Goal: Information Seeking & Learning: Learn about a topic

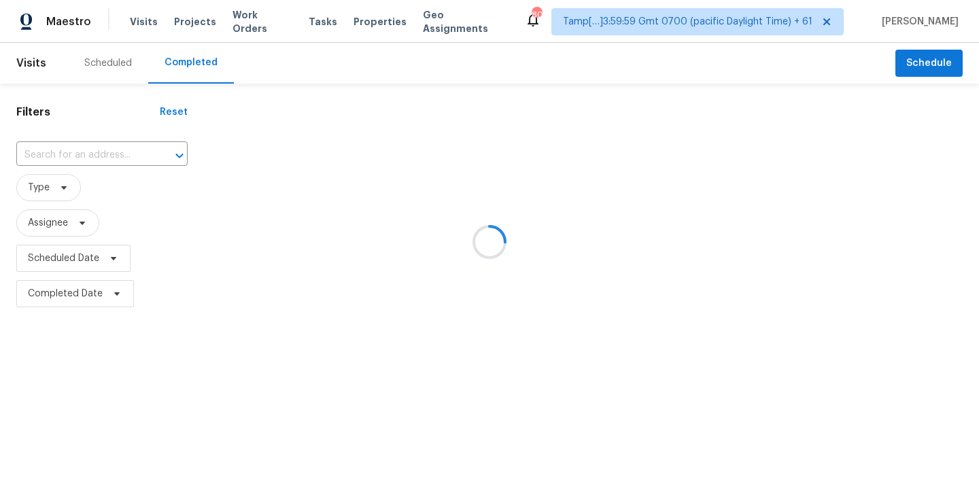
click at [54, 161] on div at bounding box center [489, 242] width 979 height 484
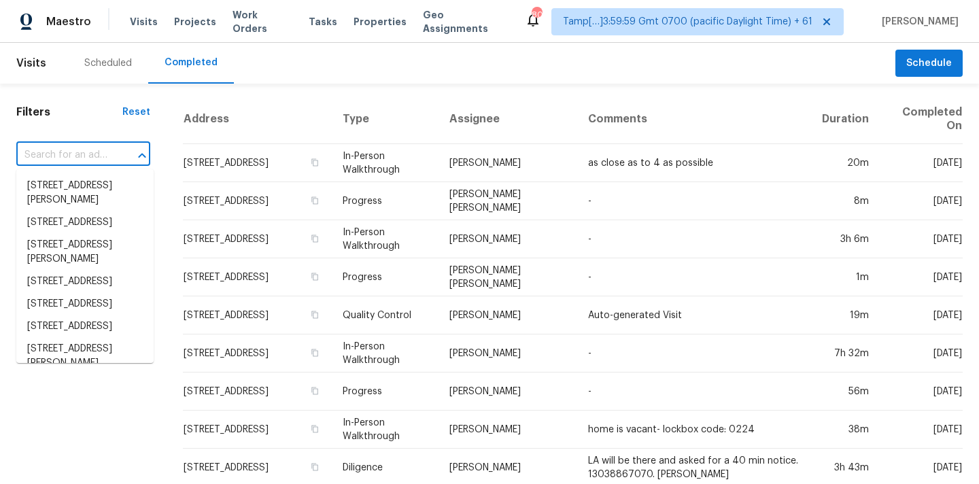
click at [66, 156] on input "text" at bounding box center [64, 155] width 96 height 21
paste input "[STREET_ADDRESS][PERSON_NAME]"
type input "[STREET_ADDRESS][PERSON_NAME]"
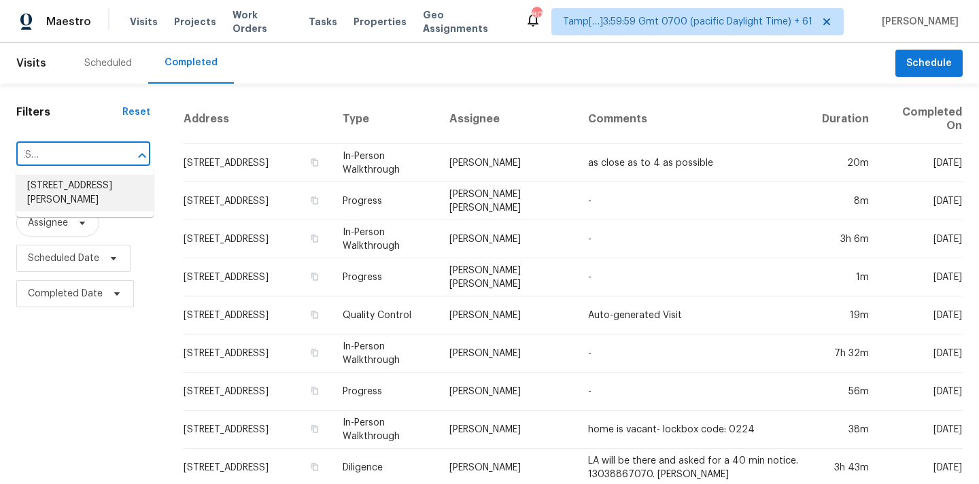
click at [69, 189] on li "[STREET_ADDRESS][PERSON_NAME]" at bounding box center [84, 193] width 137 height 37
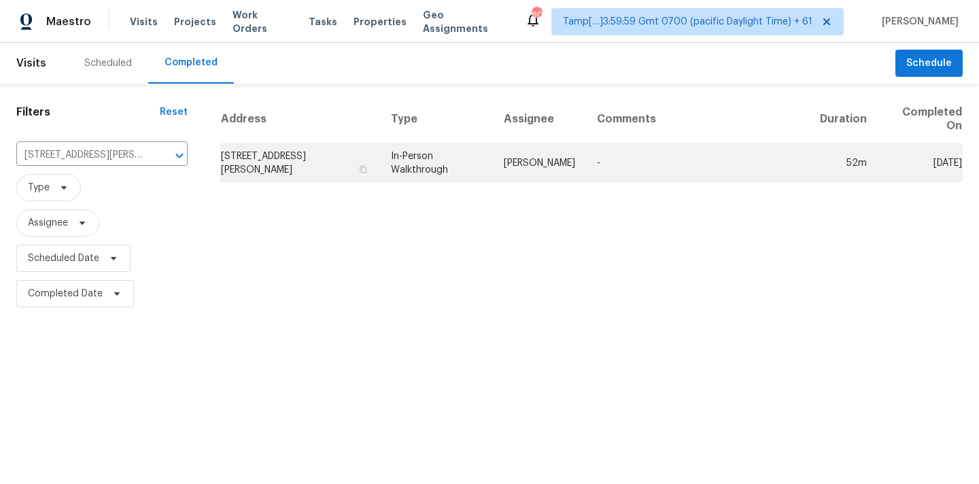
click at [422, 159] on td "In-Person Walkthrough" at bounding box center [436, 163] width 113 height 38
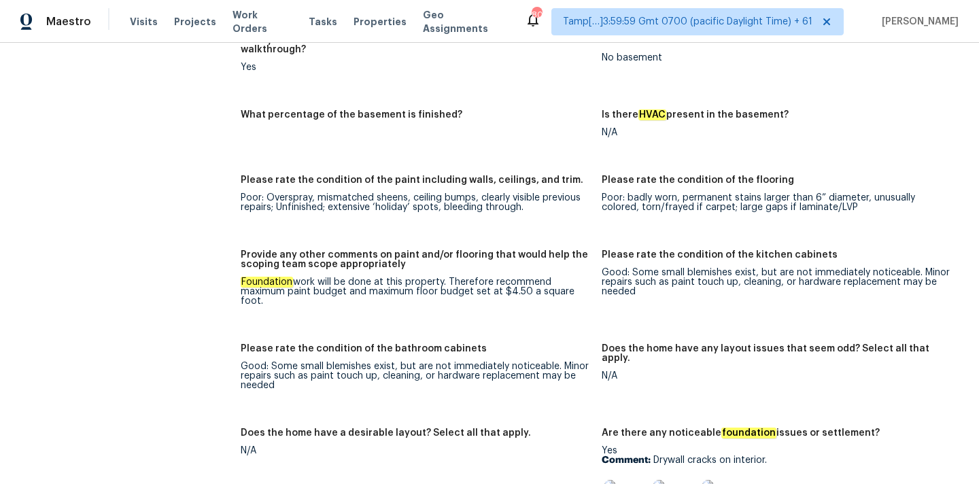
scroll to position [3326, 0]
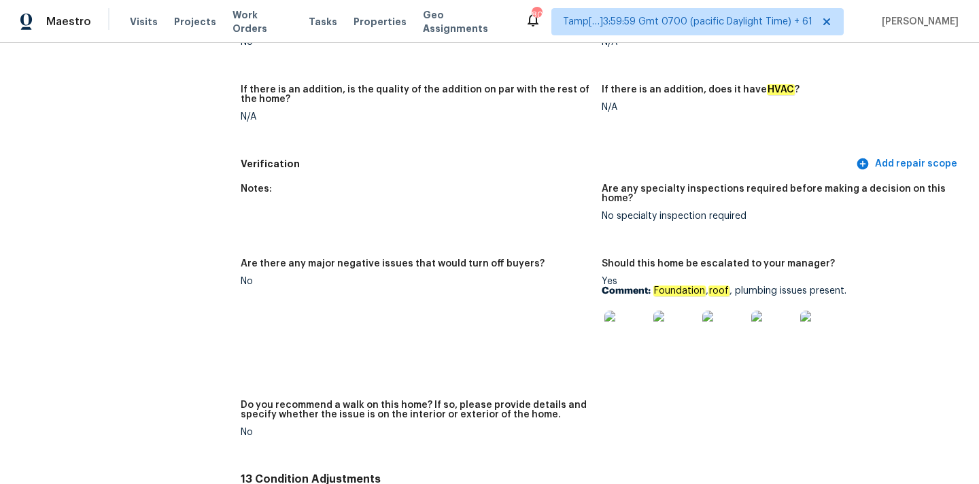
click at [632, 314] on img at bounding box center [627, 333] width 44 height 44
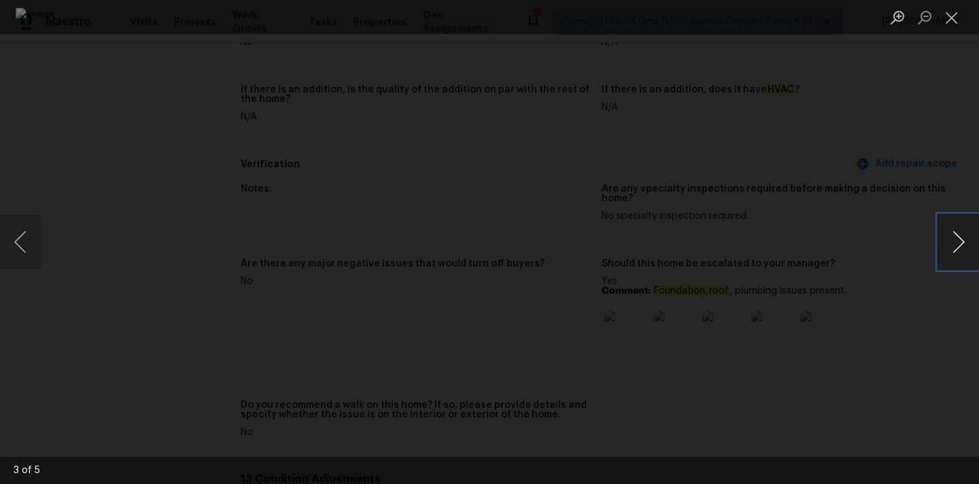
click at [954, 247] on button "Next image" at bounding box center [959, 242] width 41 height 54
click at [951, 236] on button "Next image" at bounding box center [959, 242] width 41 height 54
click at [954, 18] on button "Close lightbox" at bounding box center [952, 17] width 27 height 24
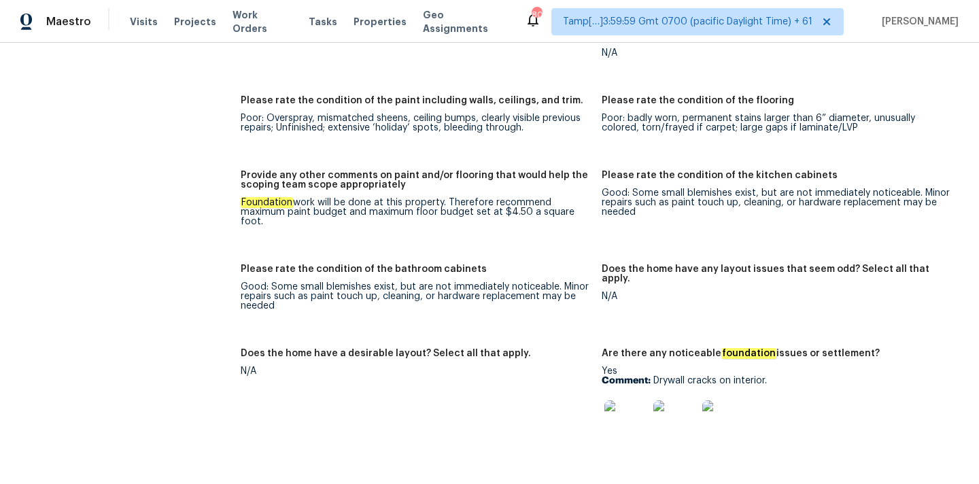
scroll to position [2263, 0]
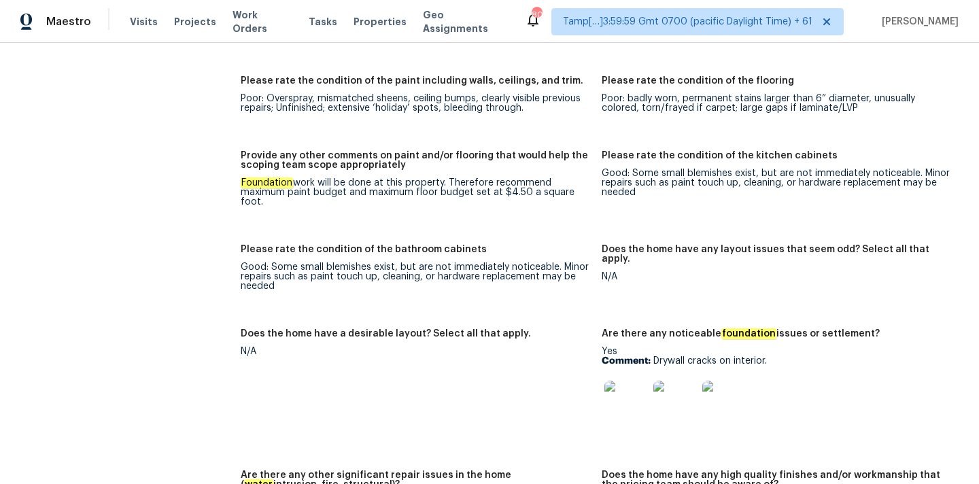
click at [620, 381] on img at bounding box center [627, 403] width 44 height 44
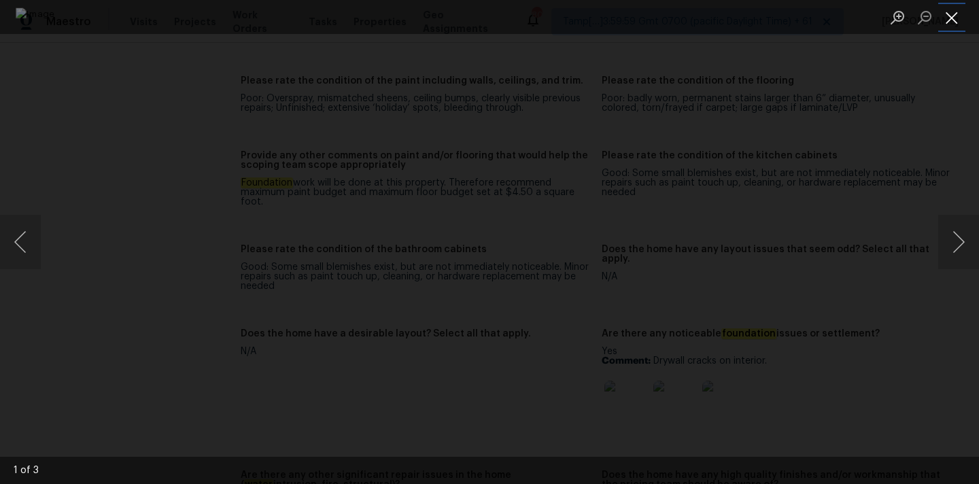
click at [955, 12] on button "Close lightbox" at bounding box center [952, 17] width 27 height 24
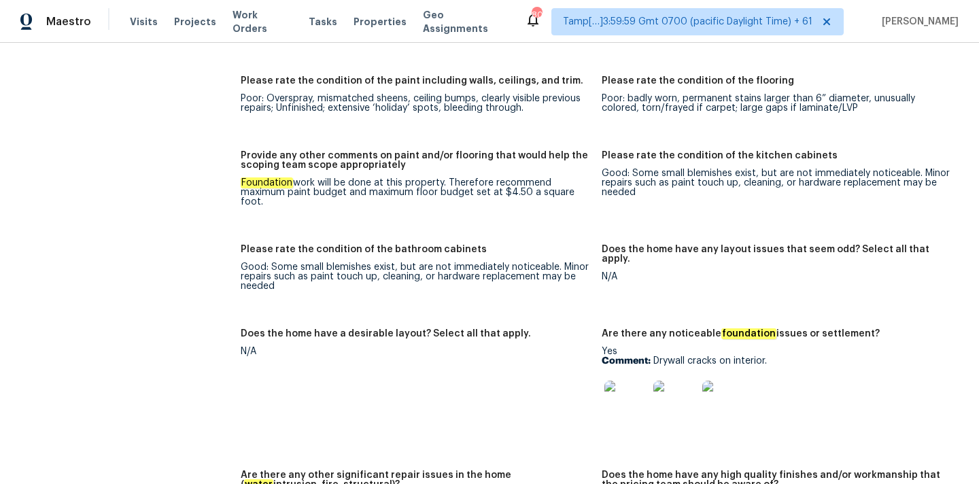
scroll to position [67, 0]
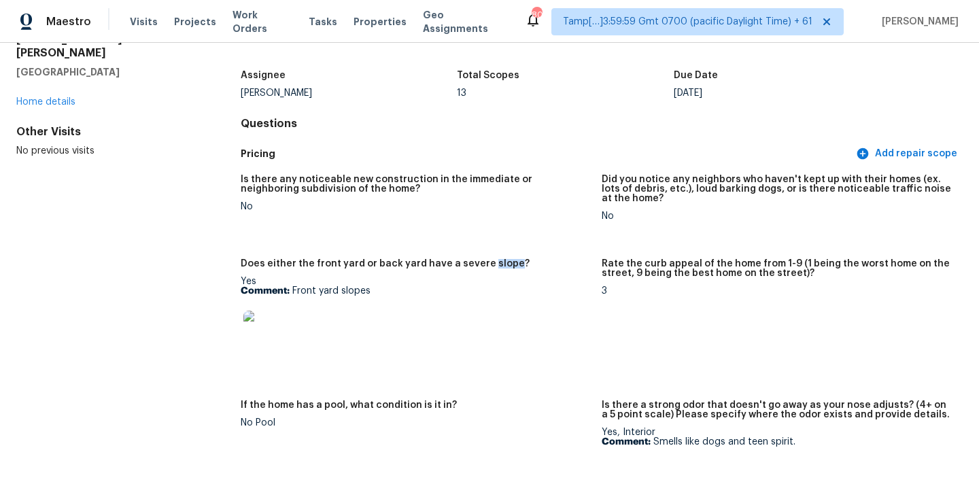
click at [258, 335] on img at bounding box center [265, 333] width 44 height 44
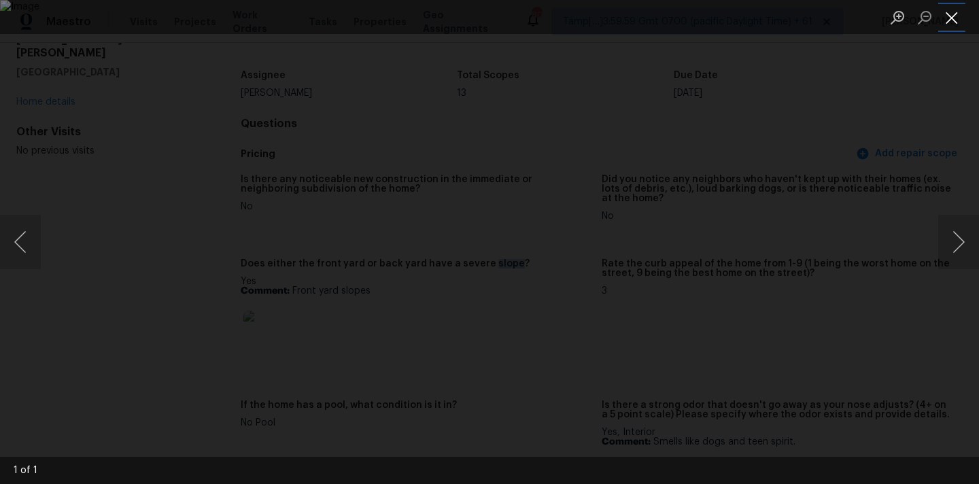
click at [955, 15] on button "Close lightbox" at bounding box center [952, 17] width 27 height 24
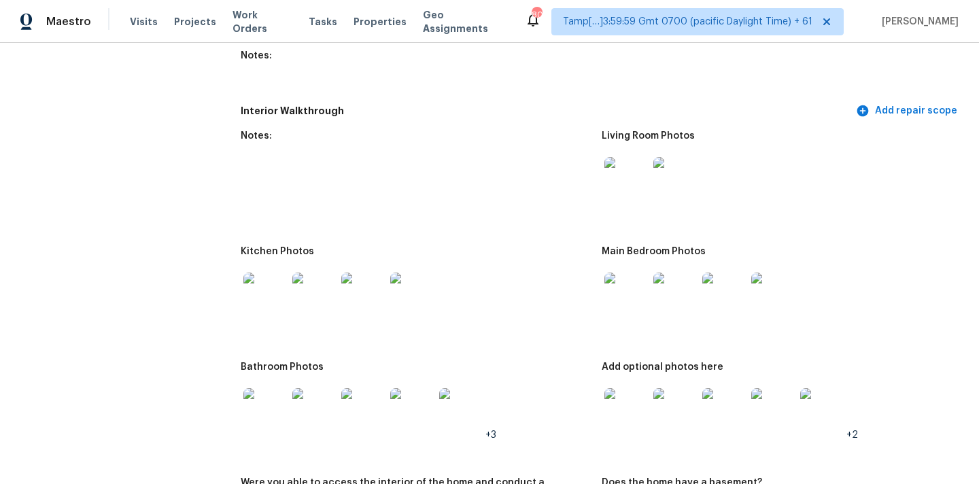
scroll to position [1714, 0]
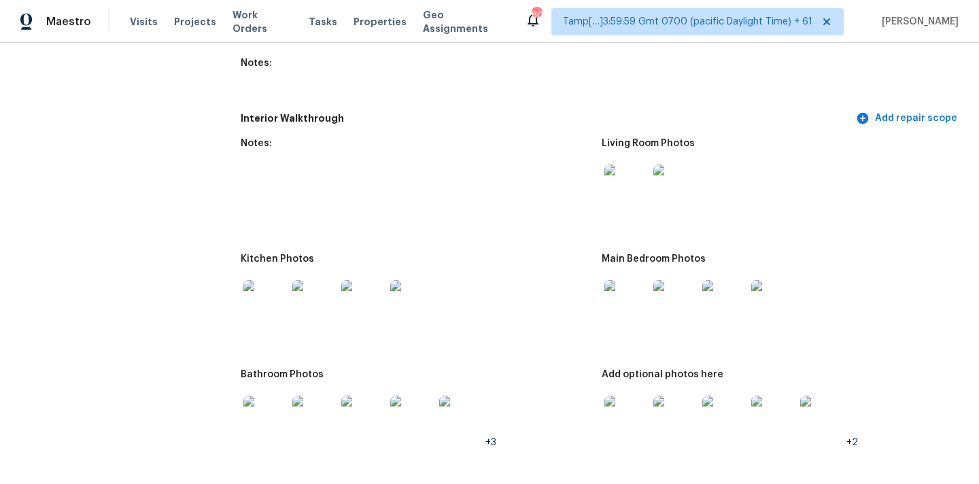
click at [618, 180] on img at bounding box center [627, 187] width 44 height 44
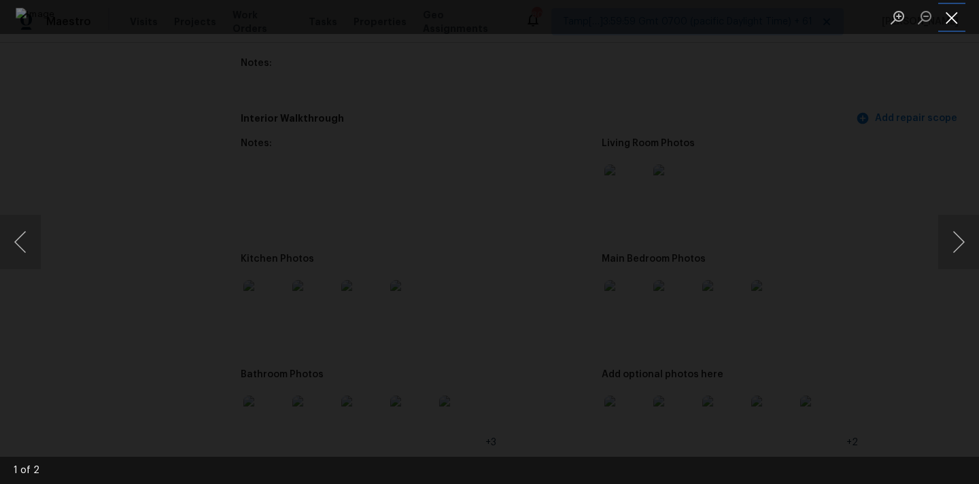
click at [951, 21] on button "Close lightbox" at bounding box center [952, 17] width 27 height 24
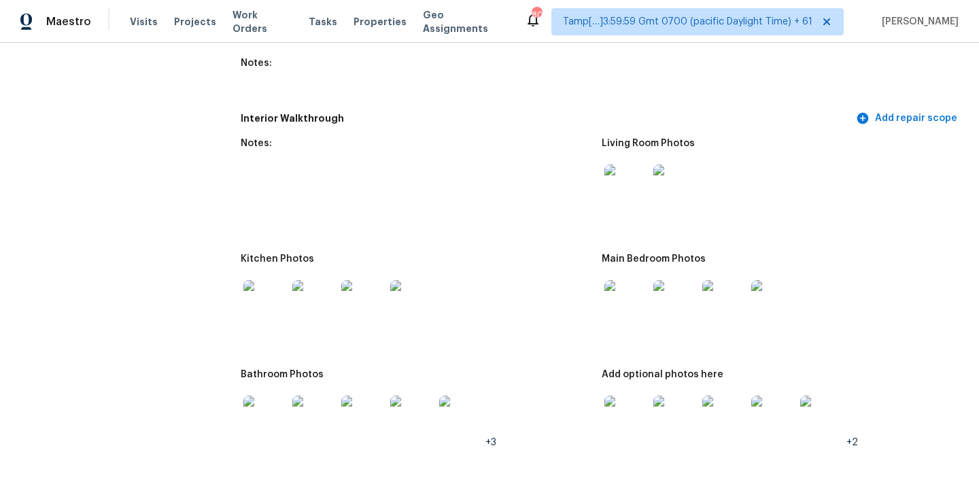
click at [632, 294] on img at bounding box center [627, 302] width 44 height 44
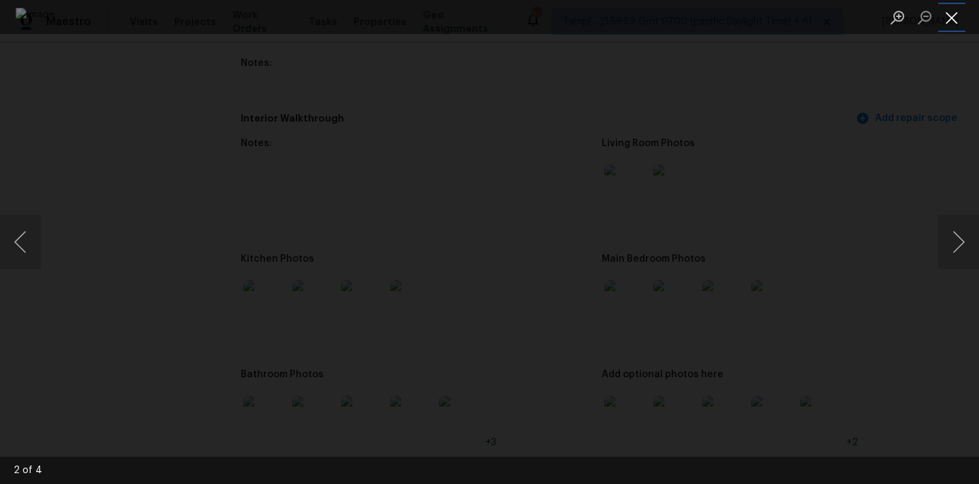
click at [949, 27] on button "Close lightbox" at bounding box center [952, 17] width 27 height 24
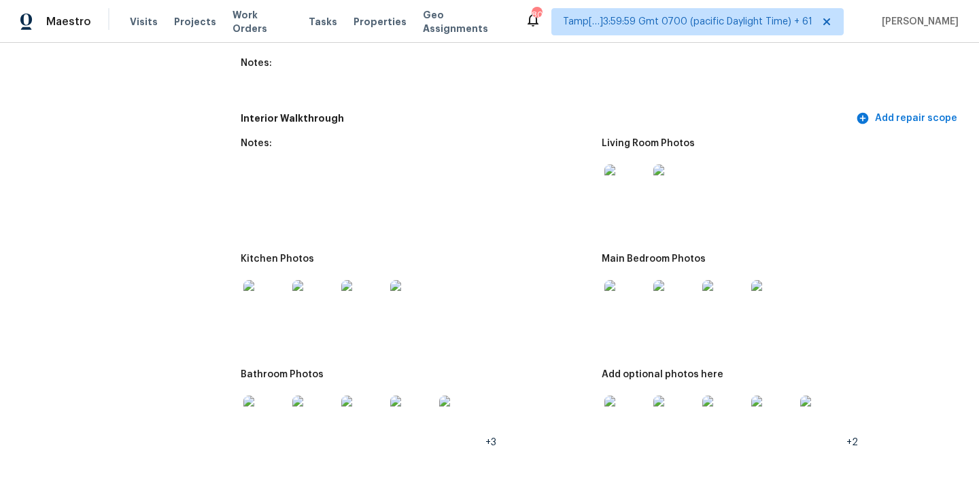
click at [280, 280] on img at bounding box center [265, 302] width 44 height 44
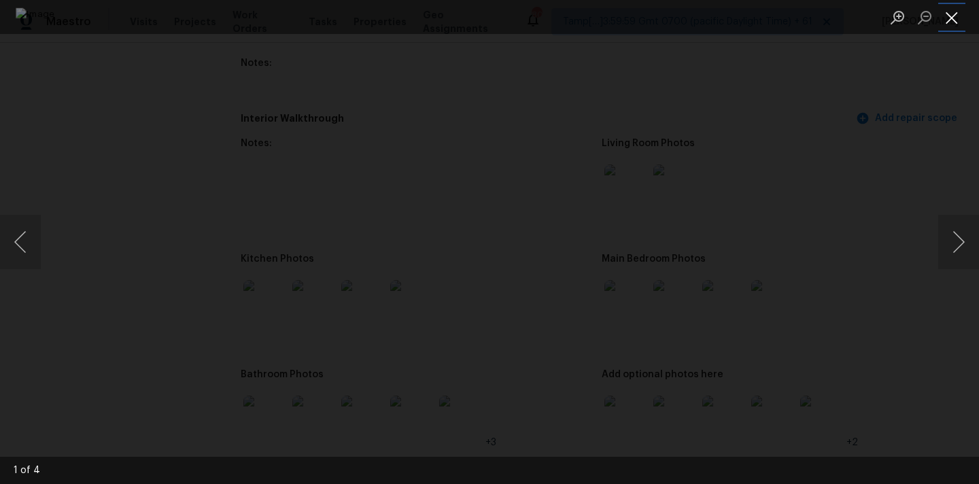
click at [962, 16] on button "Close lightbox" at bounding box center [952, 17] width 27 height 24
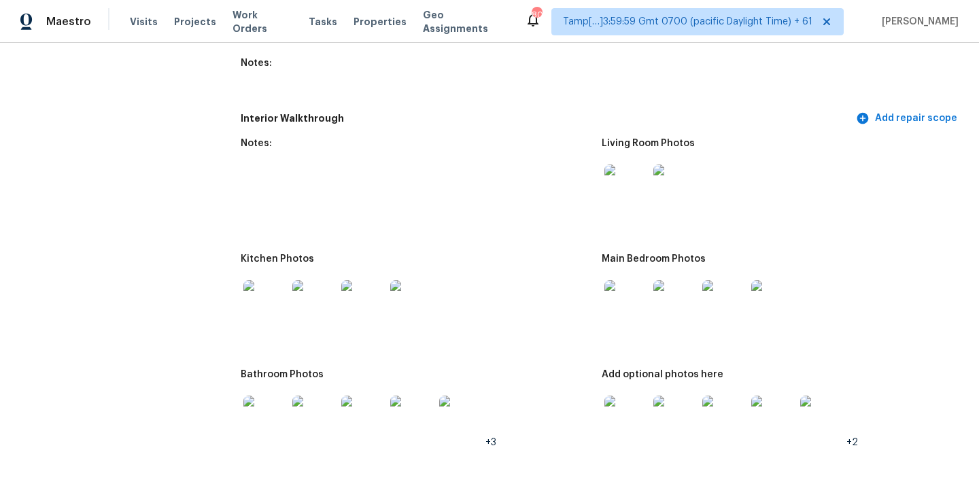
click at [269, 403] on img at bounding box center [265, 418] width 44 height 44
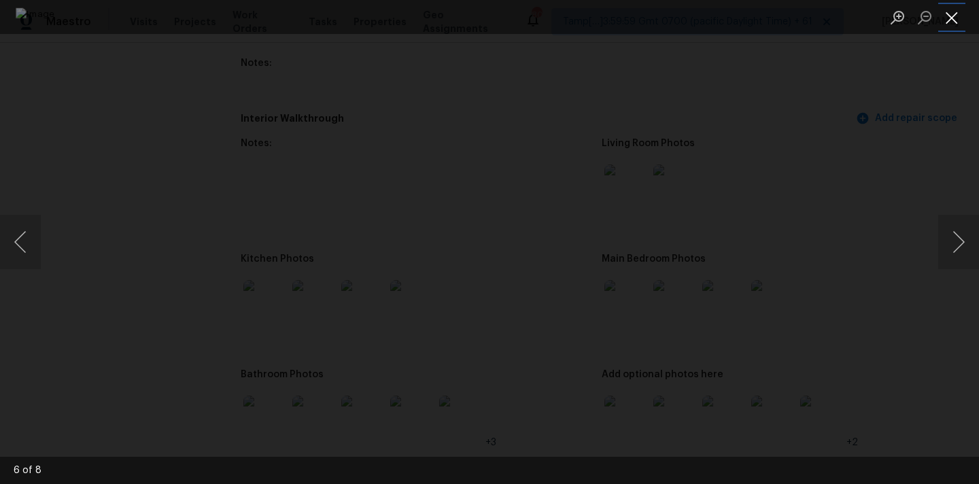
click at [949, 22] on button "Close lightbox" at bounding box center [952, 17] width 27 height 24
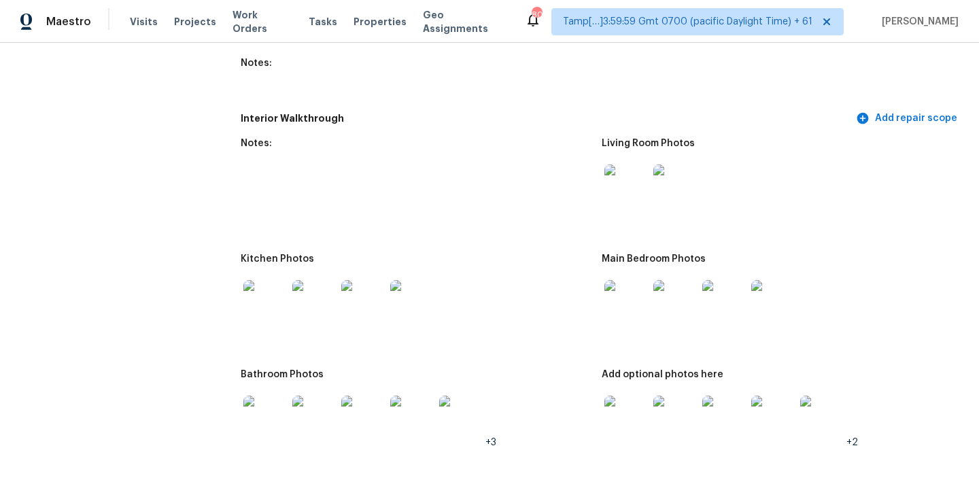
click at [632, 398] on img at bounding box center [627, 418] width 44 height 44
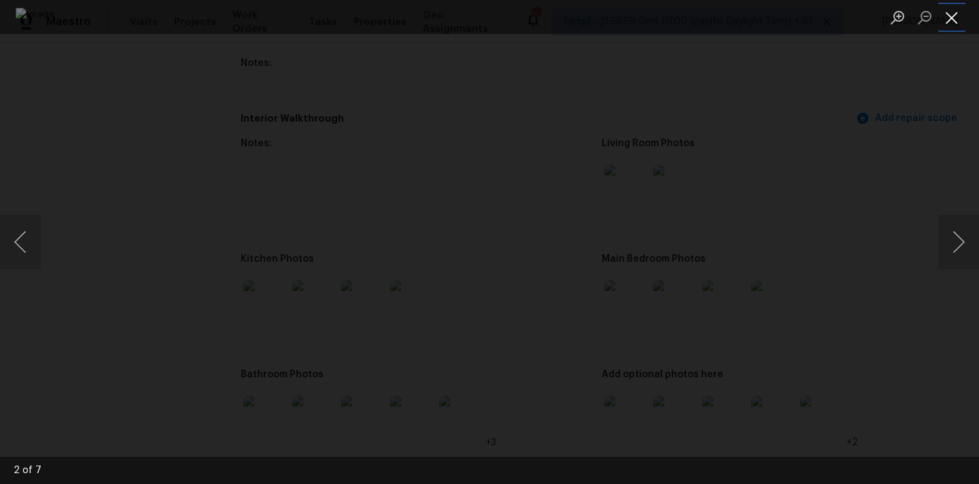
click at [947, 17] on button "Close lightbox" at bounding box center [952, 17] width 27 height 24
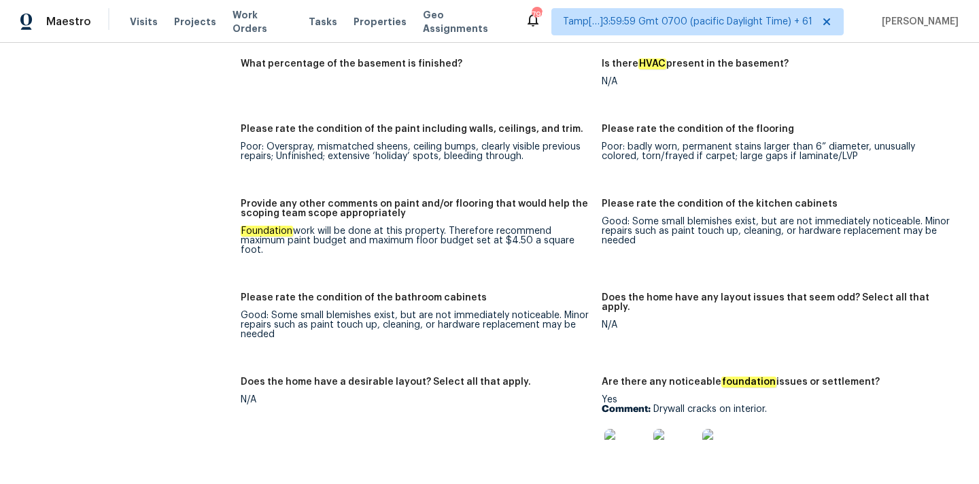
scroll to position [2160, 0]
